Goal: Transaction & Acquisition: Purchase product/service

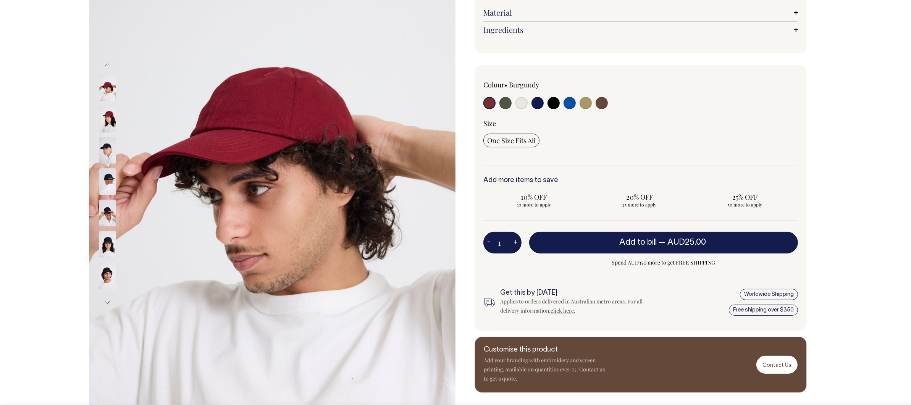
scroll to position [131, 0]
click at [520, 110] on input "radio" at bounding box center [521, 103] width 12 height 12
radio input "true"
select select "Natural"
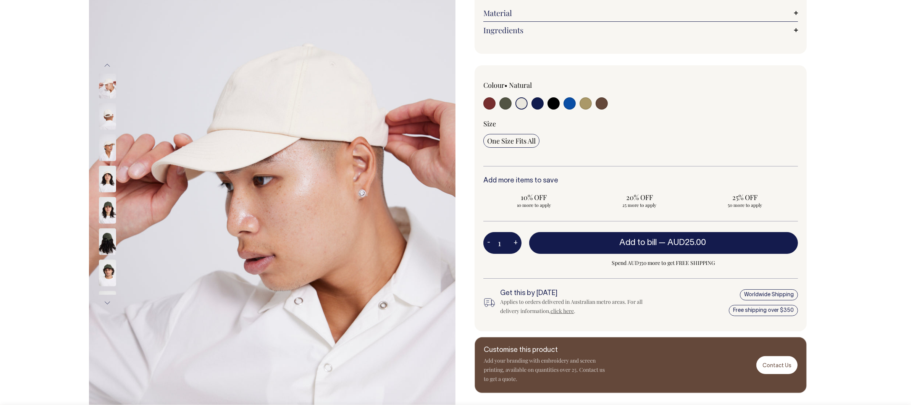
click at [515, 249] on button "+" at bounding box center [516, 243] width 12 height 15
type input "2"
click at [515, 249] on button "+" at bounding box center [516, 243] width 12 height 15
type input "3"
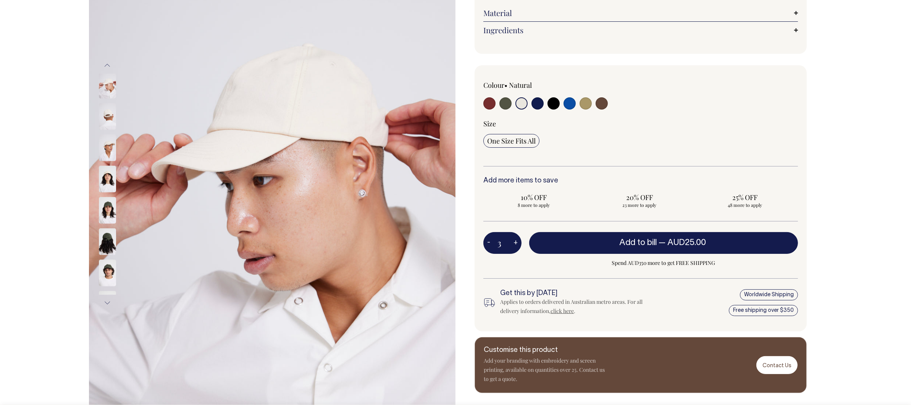
type input "3"
click at [515, 249] on button "+" at bounding box center [516, 243] width 12 height 15
type input "4"
click at [515, 249] on button "+" at bounding box center [516, 243] width 12 height 15
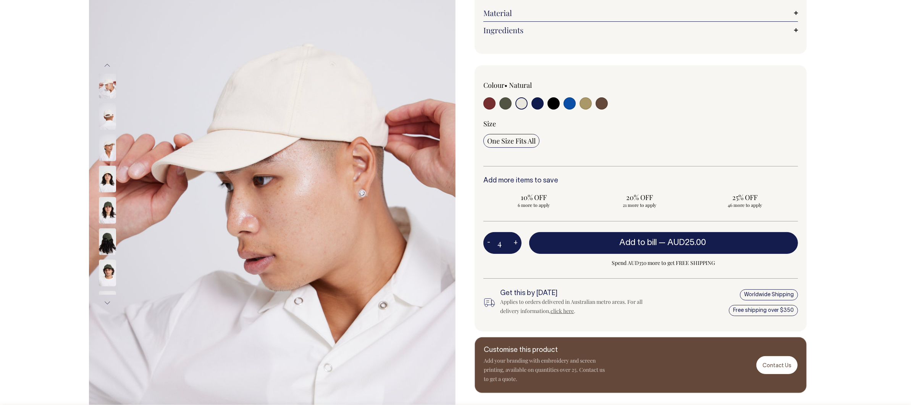
type input "5"
click at [515, 249] on button "+" at bounding box center [516, 243] width 12 height 15
type input "6"
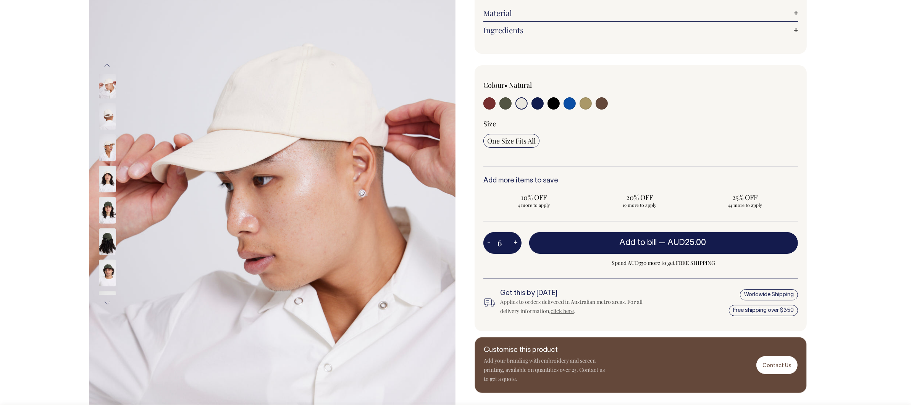
click at [515, 249] on button "+" at bounding box center [516, 243] width 12 height 15
type input "7"
click at [515, 249] on button "+" at bounding box center [516, 243] width 12 height 15
type input "8"
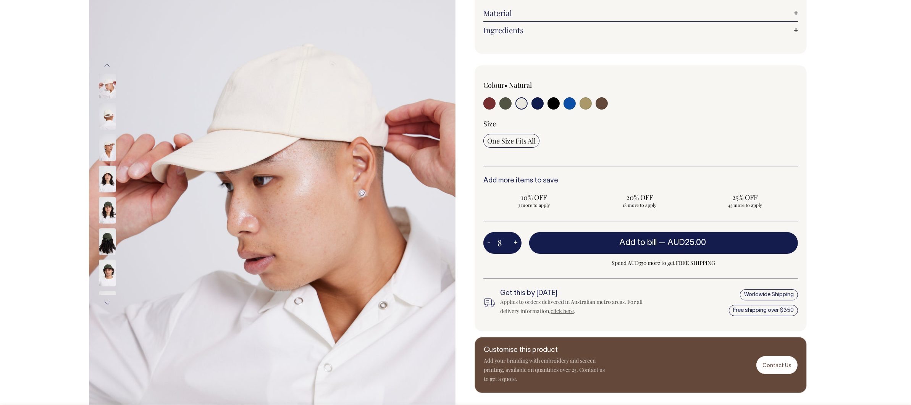
type input "8"
click at [515, 249] on button "+" at bounding box center [516, 243] width 12 height 15
type input "9"
click at [515, 249] on button "+" at bounding box center [516, 243] width 12 height 15
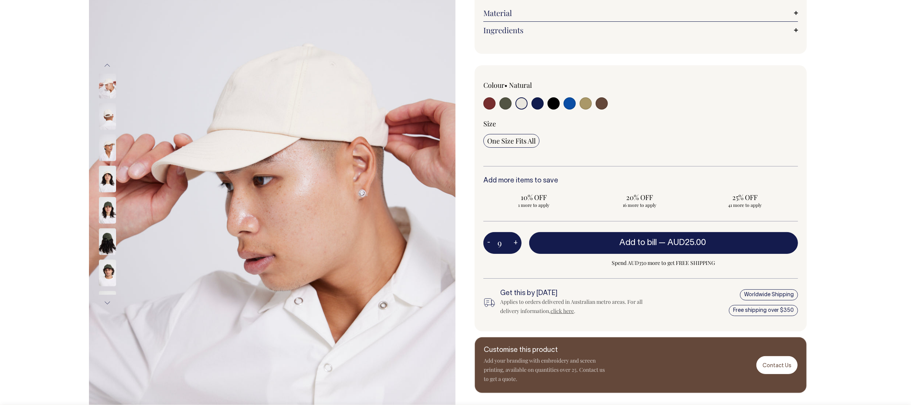
type input "10"
radio input "true"
type input "10"
click at [515, 249] on button "+" at bounding box center [516, 243] width 12 height 15
type input "11"
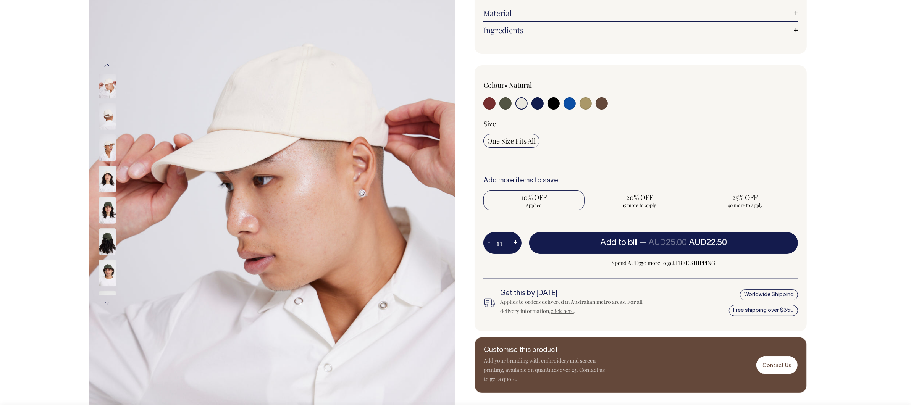
radio input "true"
type input "11"
click at [515, 249] on button "+" at bounding box center [516, 243] width 12 height 15
type input "12"
radio input "true"
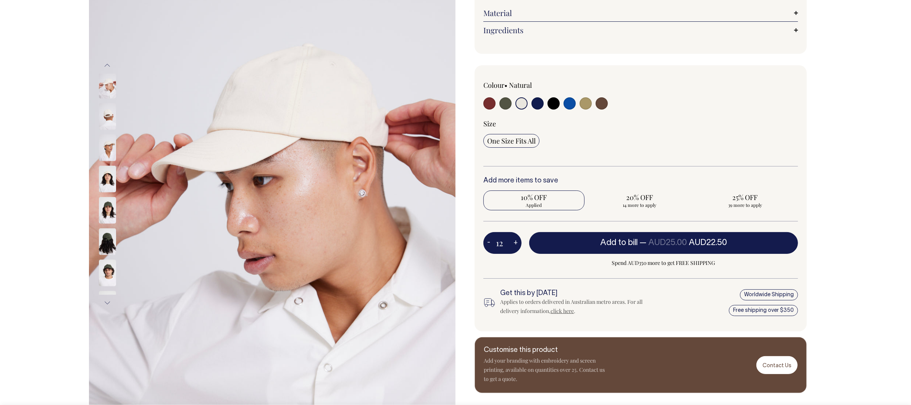
type input "12"
click at [515, 249] on button "+" at bounding box center [516, 243] width 12 height 15
type input "13"
radio input "true"
type input "13"
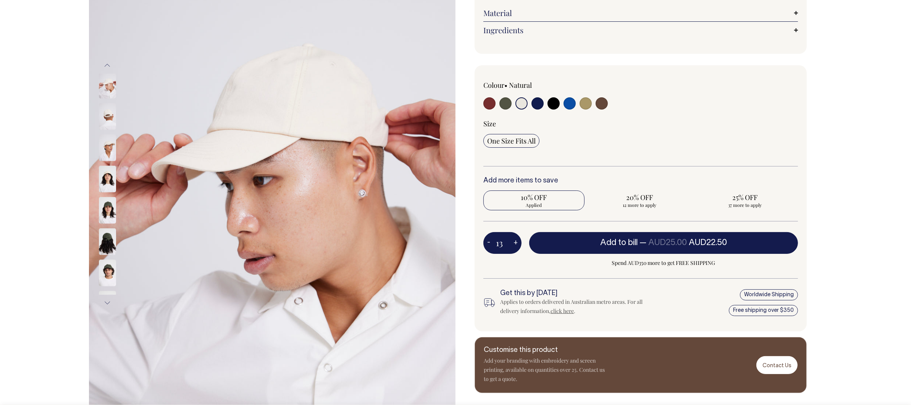
click at [515, 249] on button "+" at bounding box center [516, 243] width 12 height 15
type input "14"
radio input "true"
type input "14"
click at [515, 249] on button "+" at bounding box center [516, 243] width 12 height 15
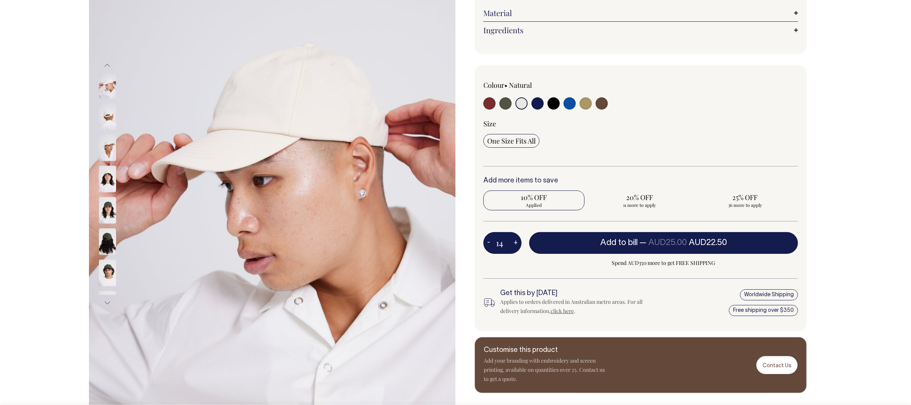
type input "15"
radio input "true"
type input "15"
click at [515, 249] on button "+" at bounding box center [516, 243] width 12 height 15
type input "16"
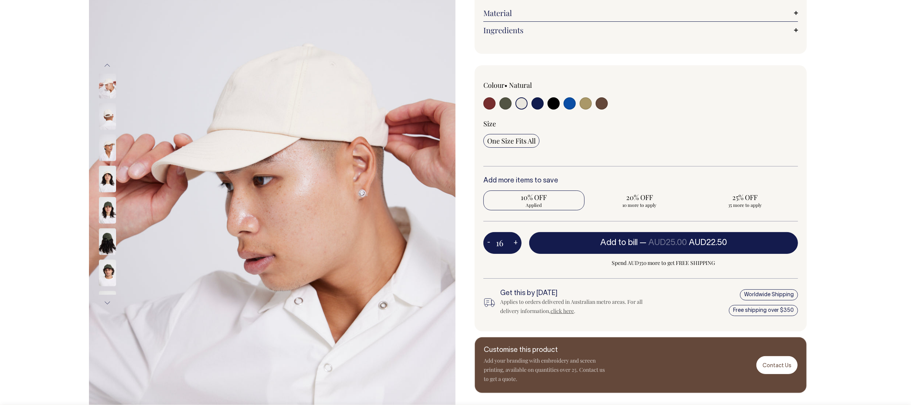
radio input "true"
type input "16"
click at [515, 249] on button "+" at bounding box center [516, 243] width 12 height 15
type input "17"
radio input "true"
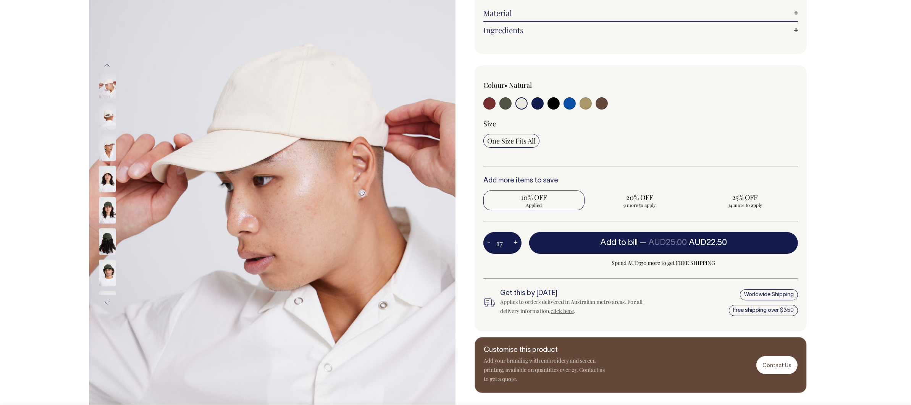
type input "17"
click at [515, 249] on button "+" at bounding box center [516, 243] width 12 height 15
type input "18"
radio input "true"
type input "18"
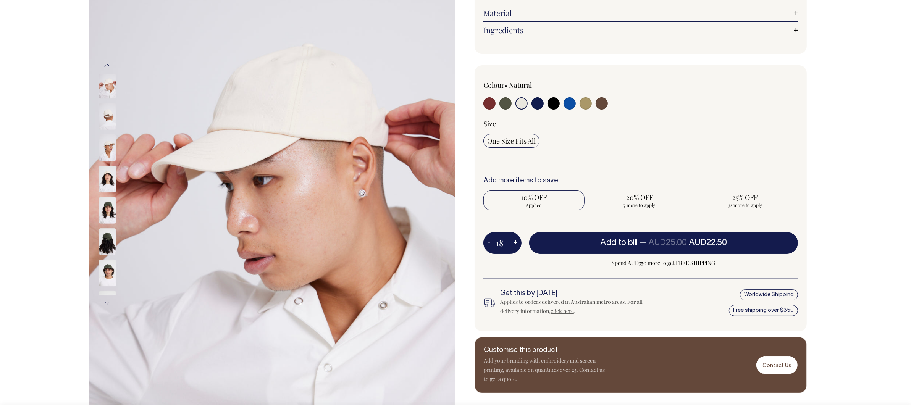
click at [515, 249] on button "+" at bounding box center [516, 243] width 12 height 15
type input "19"
radio input "true"
type input "19"
click at [515, 249] on button "+" at bounding box center [516, 243] width 12 height 15
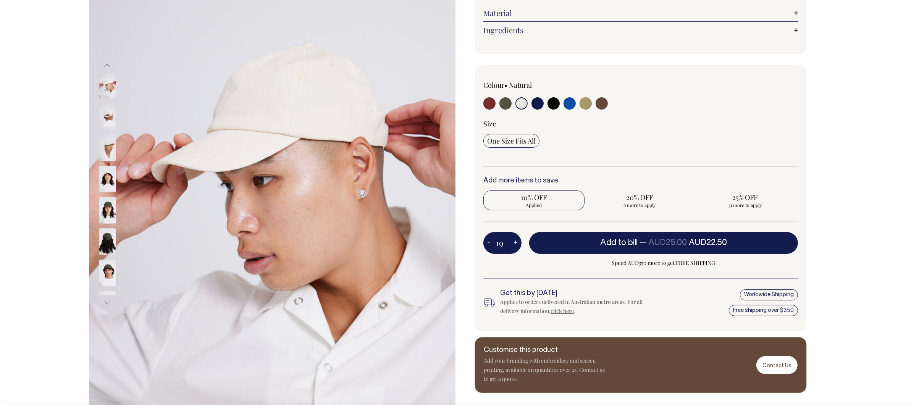
type input "20"
radio input "true"
type input "20"
click at [515, 251] on button "+" at bounding box center [516, 243] width 12 height 15
type input "21"
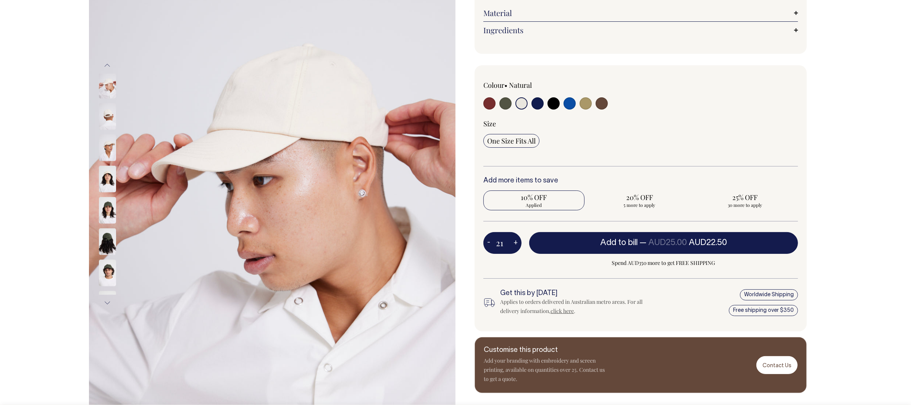
radio input "true"
type input "21"
click at [487, 251] on button "-" at bounding box center [488, 243] width 11 height 15
type input "20"
radio input "true"
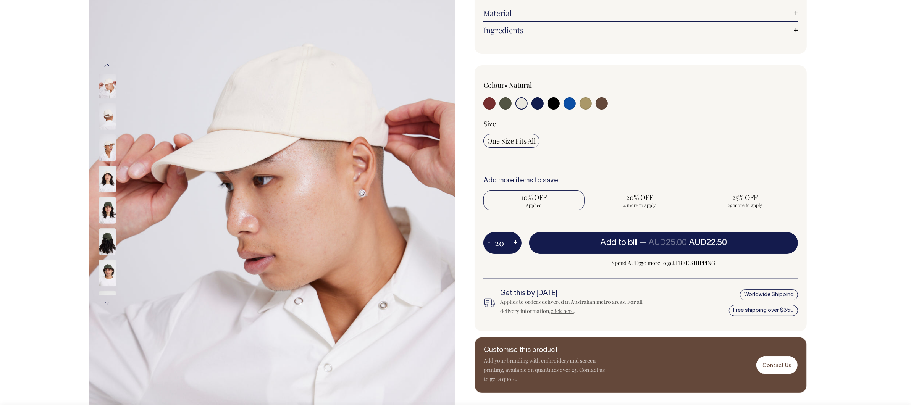
type input "20"
click at [516, 251] on button "+" at bounding box center [516, 243] width 12 height 15
type input "21"
radio input "true"
type input "21"
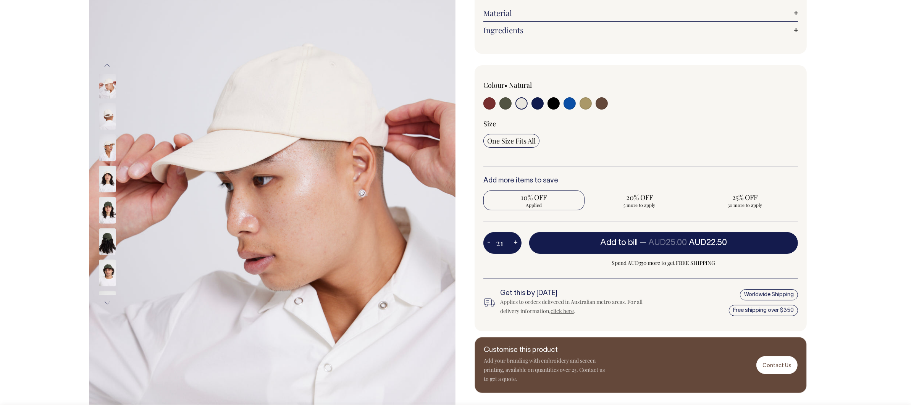
click at [516, 251] on button "+" at bounding box center [516, 243] width 12 height 15
type input "22"
radio input "true"
type input "22"
click at [515, 251] on button "+" at bounding box center [516, 243] width 12 height 15
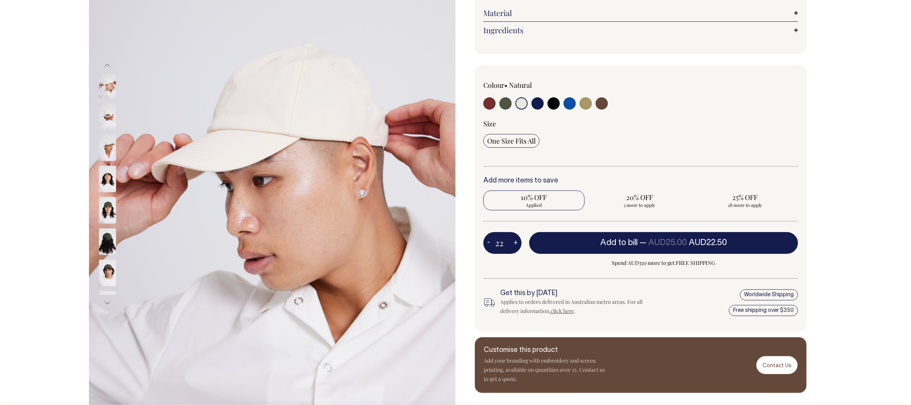
type input "23"
radio input "true"
type input "23"
click at [515, 251] on button "+" at bounding box center [516, 243] width 12 height 15
type input "24"
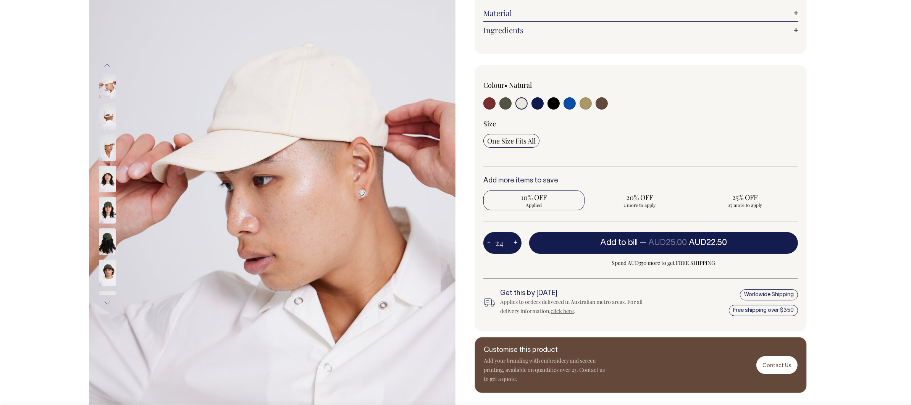
radio input "true"
type input "24"
click at [515, 251] on button "+" at bounding box center [516, 243] width 12 height 15
type input "25"
radio input "false"
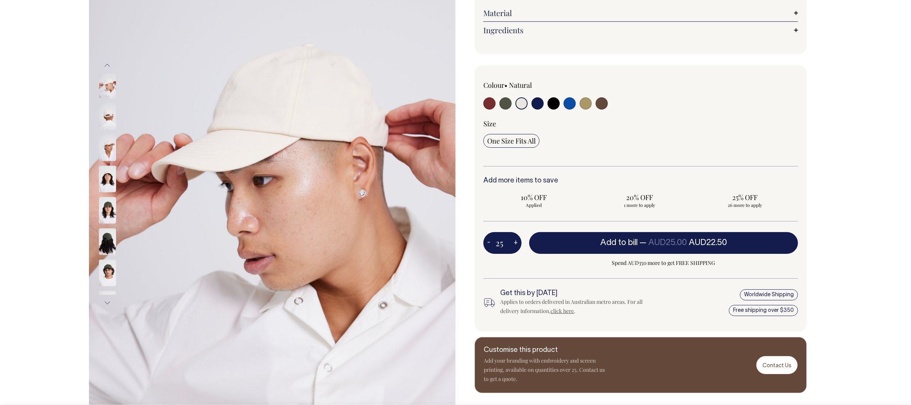
radio input "true"
type input "25"
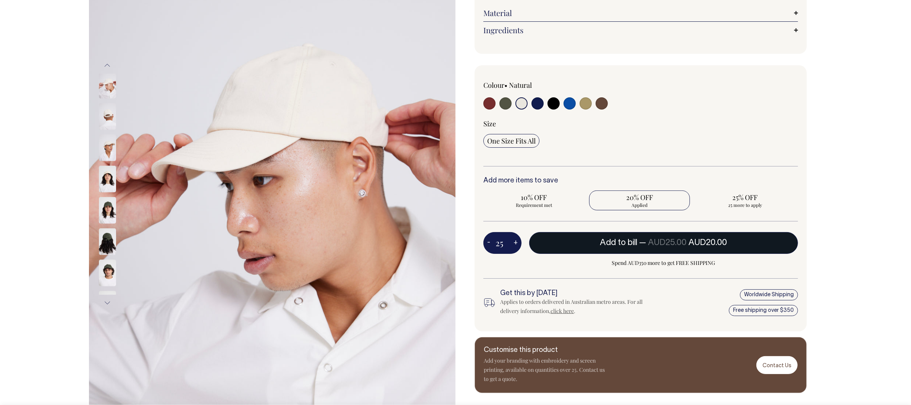
click at [651, 247] on span "AUD25.00" at bounding box center [667, 243] width 39 height 8
type input "1"
radio input "false"
type input "1"
radio input "true"
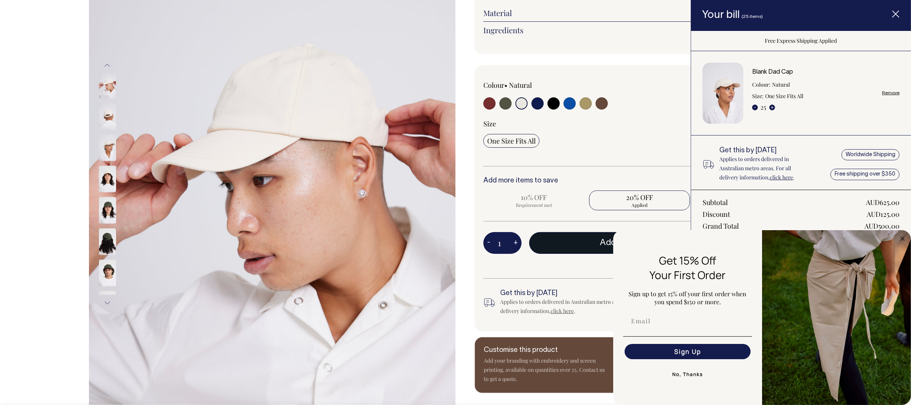
click at [696, 375] on button "No, Thanks" at bounding box center [687, 374] width 129 height 15
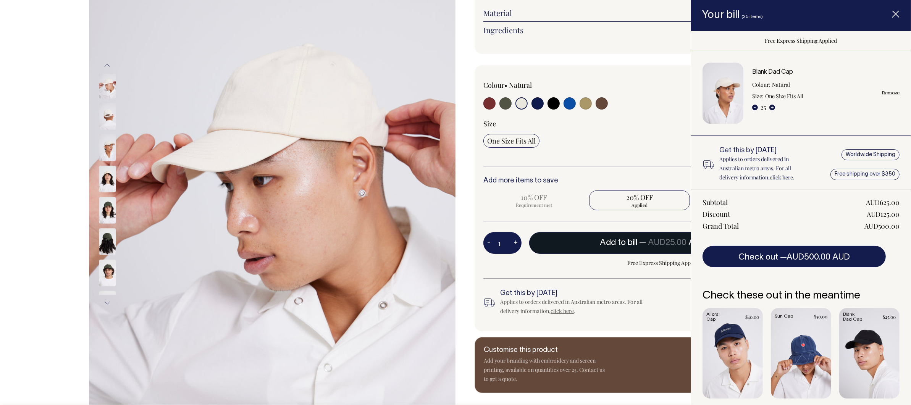
scroll to position [8, 0]
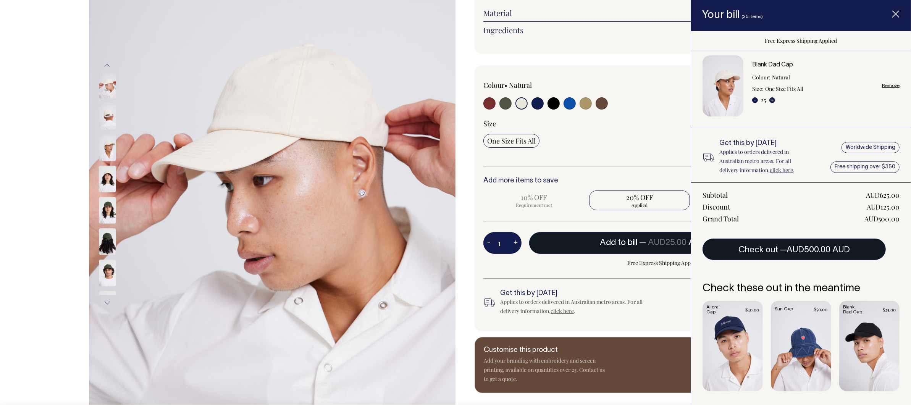
click at [786, 246] on button "Check out — AUD500.00 AUD" at bounding box center [793, 249] width 183 height 21
